Goal: Task Accomplishment & Management: Use online tool/utility

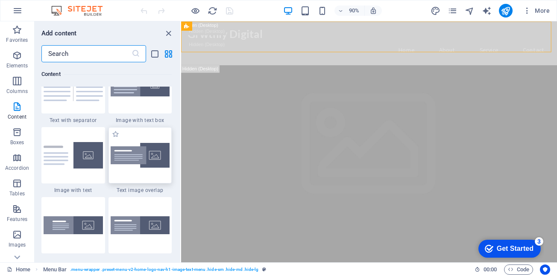
scroll to position [1494, 0]
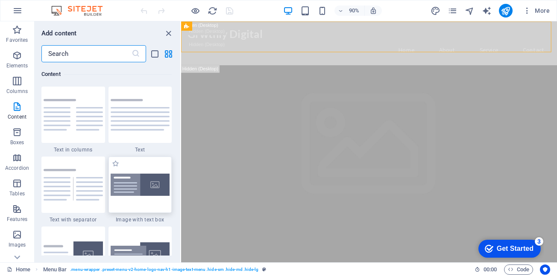
click at [138, 196] on div at bounding box center [140, 185] width 64 height 56
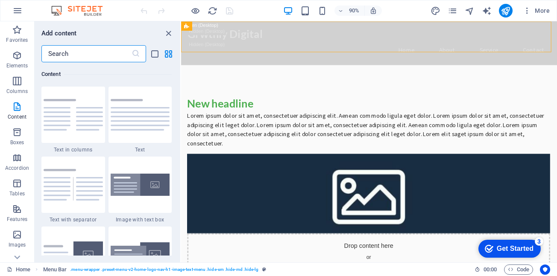
click at [181, 188] on div "Drag here to replace the existing content. Press “Ctrl” if you want to create a…" at bounding box center [369, 141] width 376 height 241
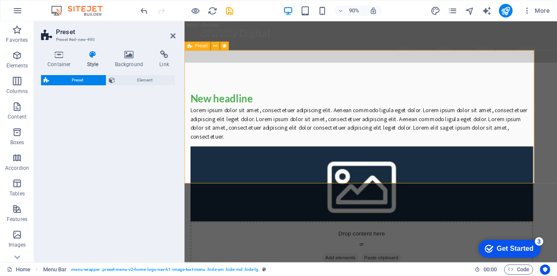
select select "rem"
select select "px"
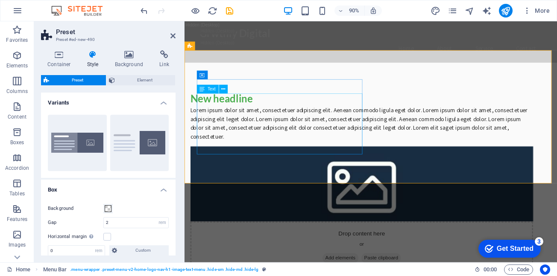
click at [244, 152] on div "Lorem ipsum dolor sit amet, consectetuer adipiscing elit. Aenean commodo ligula…" at bounding box center [392, 141] width 403 height 41
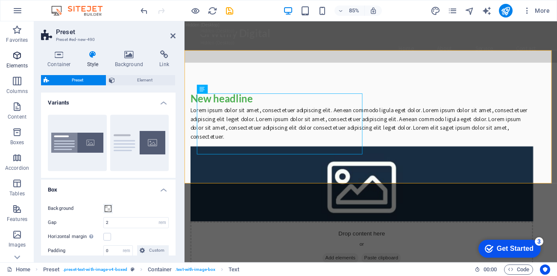
click at [16, 61] on span "Elements" at bounding box center [17, 60] width 34 height 21
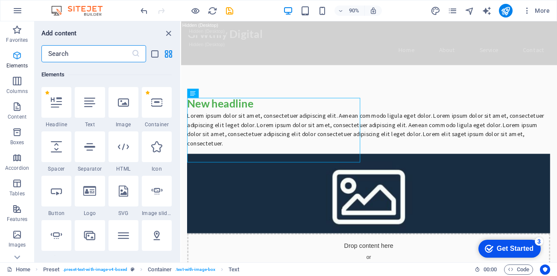
scroll to position [91, 0]
click at [166, 29] on icon "close panel" at bounding box center [169, 34] width 10 height 10
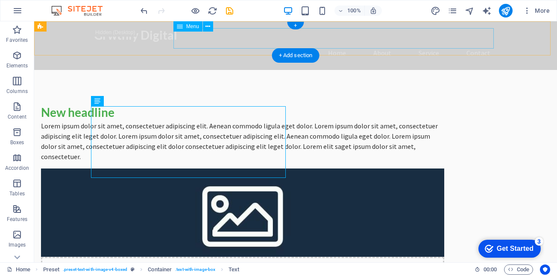
click at [325, 43] on nav "Home About Service Contact" at bounding box center [295, 53] width 403 height 21
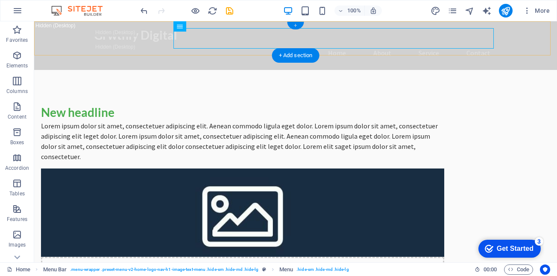
drag, startPoint x: 296, startPoint y: 27, endPoint x: 215, endPoint y: 19, distance: 81.1
click at [296, 27] on div "+" at bounding box center [295, 26] width 17 height 8
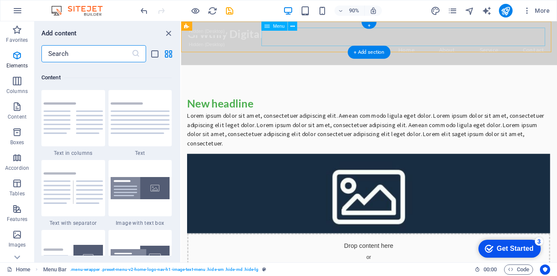
scroll to position [1494, 0]
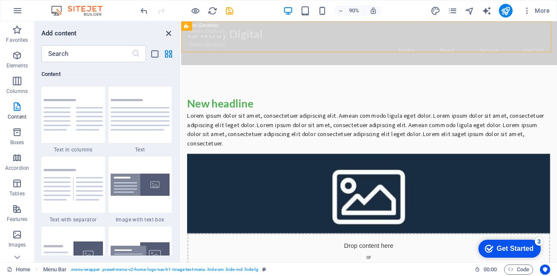
drag, startPoint x: 169, startPoint y: 38, endPoint x: 252, endPoint y: 26, distance: 83.3
click at [169, 38] on icon "close panel" at bounding box center [169, 34] width 10 height 10
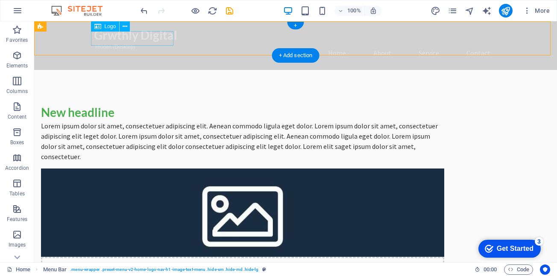
click at [114, 40] on div "Grwthly Digital" at bounding box center [295, 35] width 403 height 15
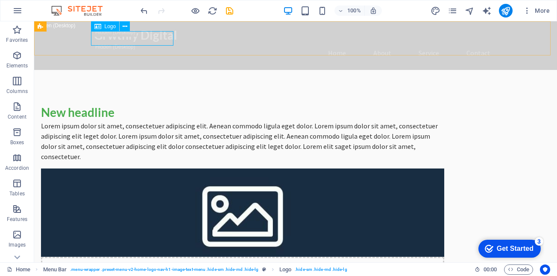
click at [111, 29] on span "Logo" at bounding box center [111, 26] width 12 height 5
click at [111, 41] on div "Grwthly Digital" at bounding box center [295, 35] width 403 height 15
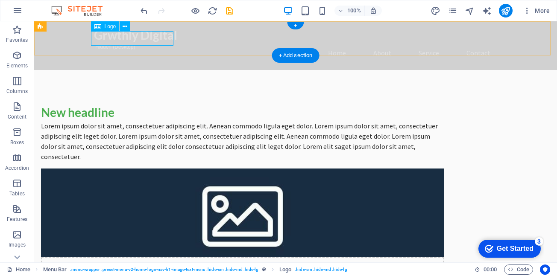
click at [111, 41] on div "Drag here to replace the existing content. Press “Ctrl” if you want to create a…" at bounding box center [295, 141] width 523 height 241
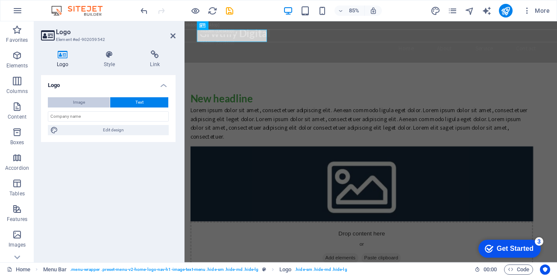
click at [99, 100] on button "Image" at bounding box center [79, 102] width 62 height 10
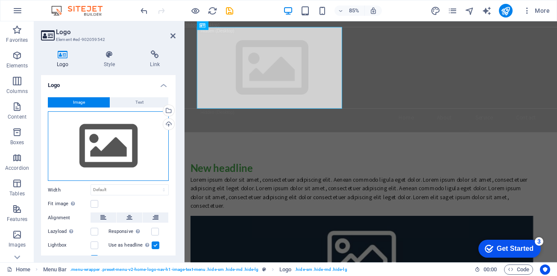
click at [113, 141] on div "Drag files here, click to choose files or select files from Files or our free s…" at bounding box center [108, 146] width 121 height 70
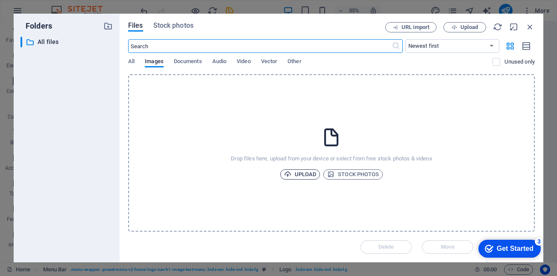
click at [307, 177] on span "Upload" at bounding box center [300, 175] width 32 height 10
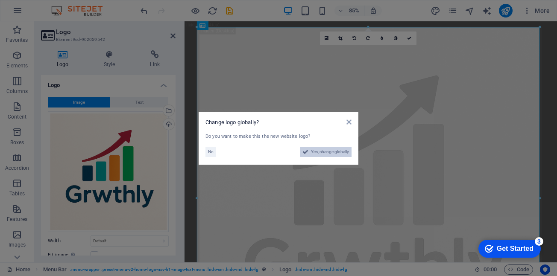
click at [328, 150] on span "Yes, change globally" at bounding box center [330, 152] width 38 height 10
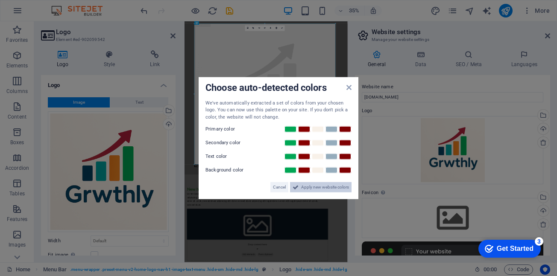
click at [329, 187] on span "Apply new website colors" at bounding box center [325, 187] width 48 height 10
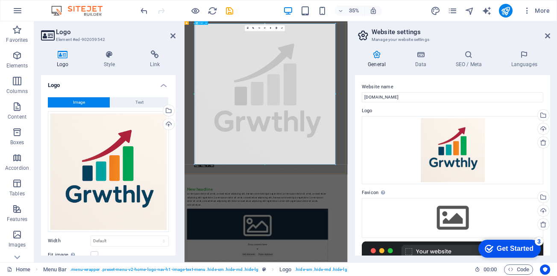
drag, startPoint x: 452, startPoint y: 186, endPoint x: 430, endPoint y: 354, distance: 169.3
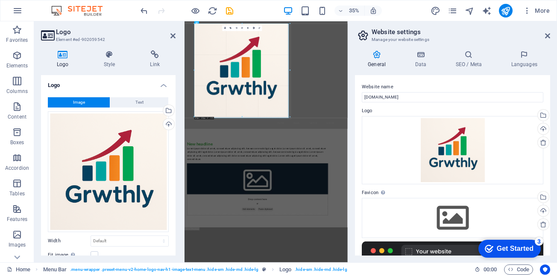
drag, startPoint x: 260, startPoint y: 165, endPoint x: 239, endPoint y: 41, distance: 125.6
type input "640"
select select "px"
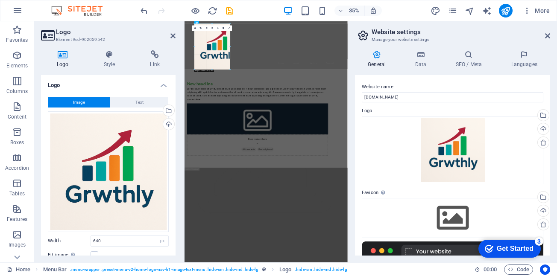
drag, startPoint x: 243, startPoint y: 120, endPoint x: 182, endPoint y: -52, distance: 181.7
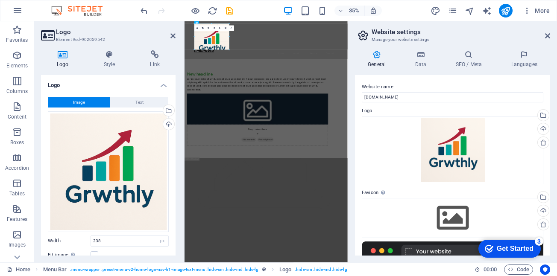
drag, startPoint x: 213, startPoint y: 59, endPoint x: 38, endPoint y: 59, distance: 175.5
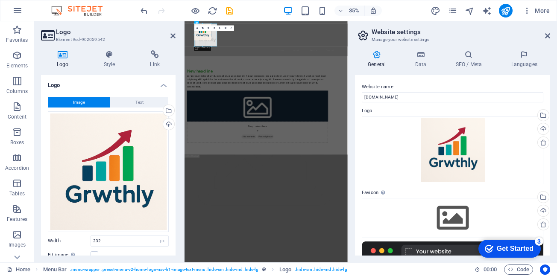
drag, startPoint x: 228, startPoint y: 41, endPoint x: 241, endPoint y: 110, distance: 69.5
type input "152"
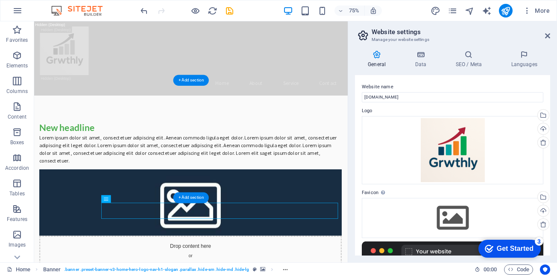
click at [363, 219] on figure at bounding box center [242, 263] width 403 height 88
